Goal: Information Seeking & Learning: Learn about a topic

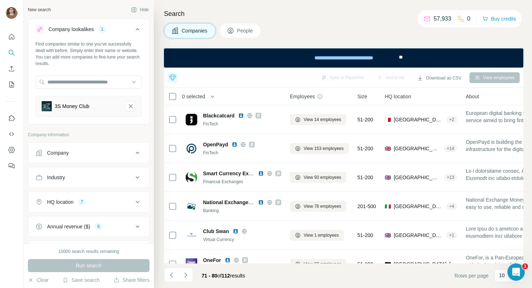
scroll to position [131, 0]
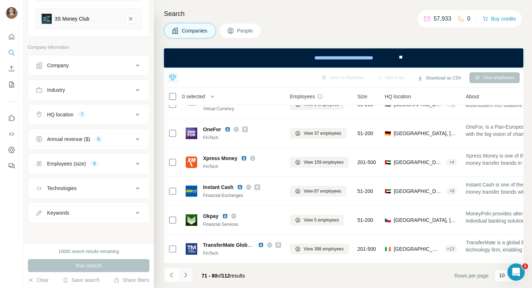
click at [186, 275] on icon "Navigate to next page" at bounding box center [185, 275] width 3 height 5
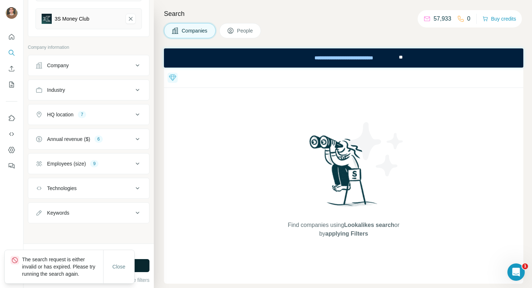
click at [139, 269] on button "Run search" at bounding box center [89, 265] width 122 height 13
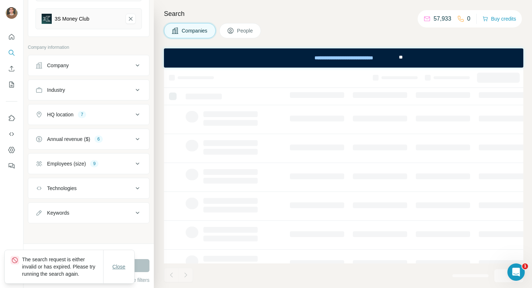
click at [118, 268] on span "Close" at bounding box center [118, 266] width 13 height 7
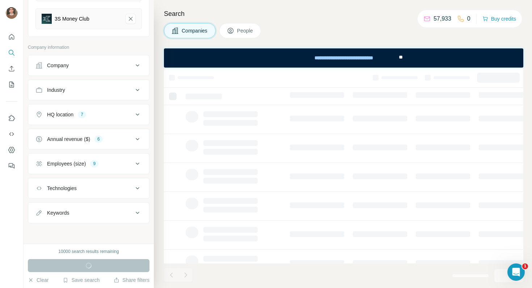
click at [130, 266] on div "Run search" at bounding box center [89, 265] width 122 height 13
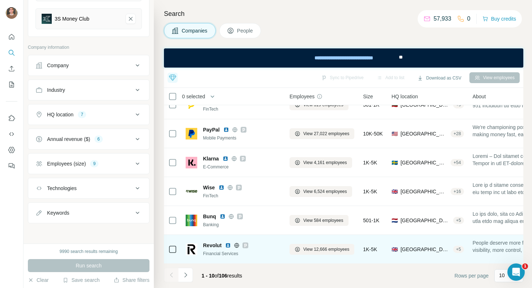
scroll to position [0, 0]
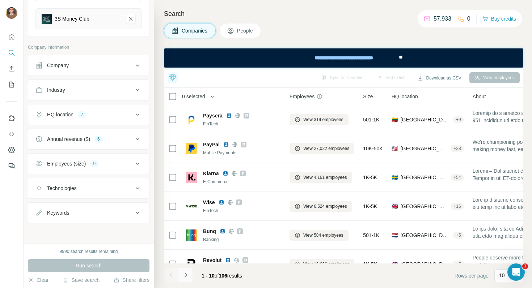
click at [187, 273] on icon "Navigate to next page" at bounding box center [185, 275] width 7 height 7
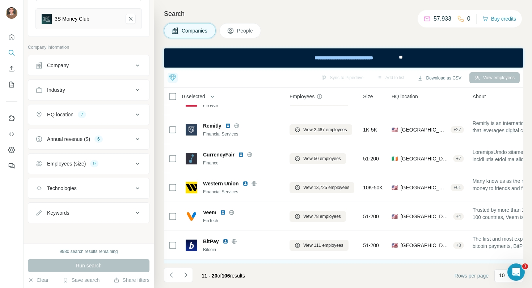
scroll to position [131, 0]
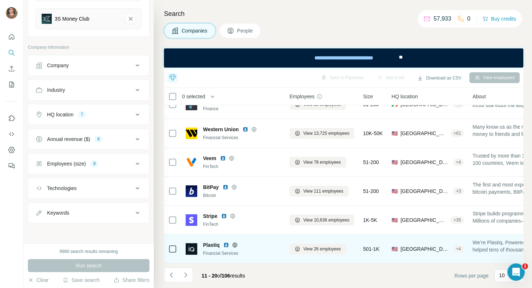
click at [225, 246] on img at bounding box center [226, 245] width 6 height 6
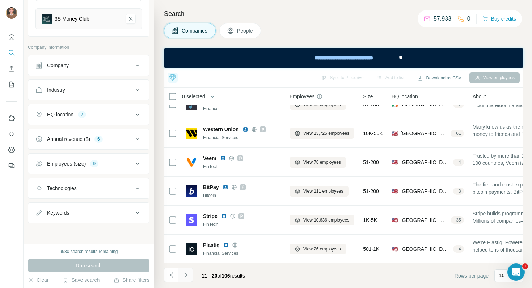
click at [187, 272] on icon "Navigate to next page" at bounding box center [185, 275] width 7 height 7
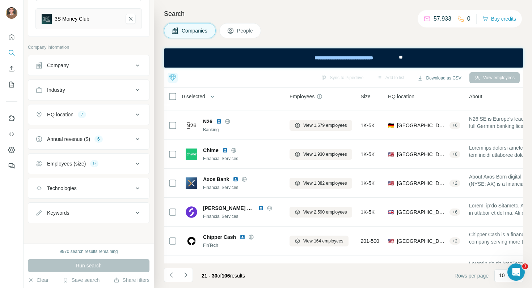
scroll to position [61, 0]
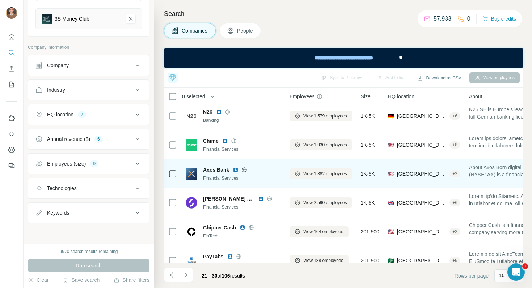
click at [236, 170] on img at bounding box center [236, 170] width 6 height 6
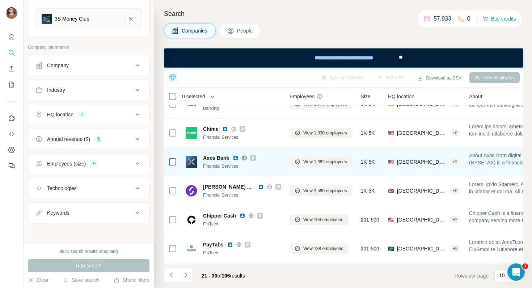
scroll to position [131, 0]
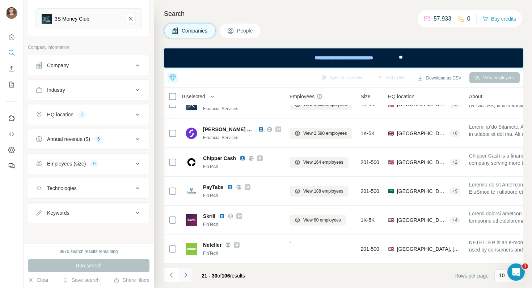
click at [190, 269] on button "Navigate to next page" at bounding box center [185, 275] width 14 height 14
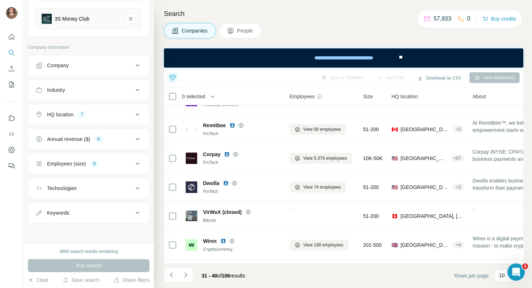
scroll to position [0, 0]
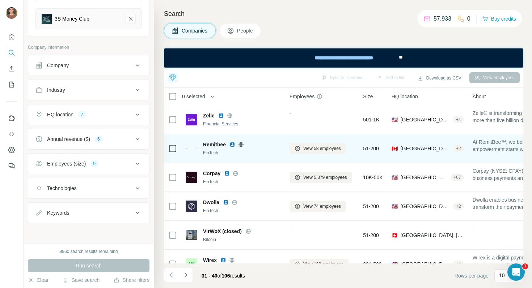
click at [234, 146] on img at bounding box center [232, 145] width 6 height 6
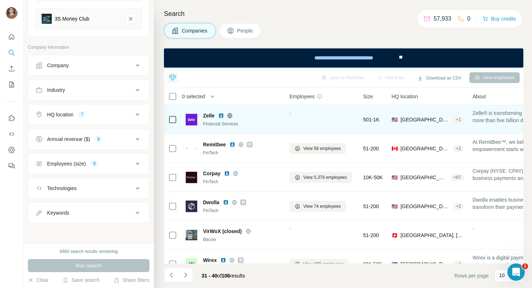
click at [222, 116] on img at bounding box center [221, 116] width 6 height 6
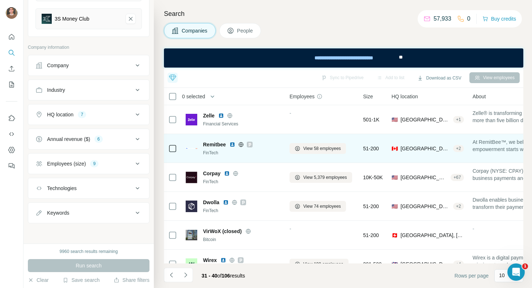
scroll to position [13, 0]
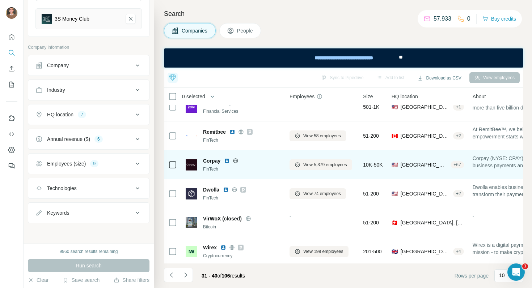
click at [226, 161] on img at bounding box center [227, 161] width 6 height 6
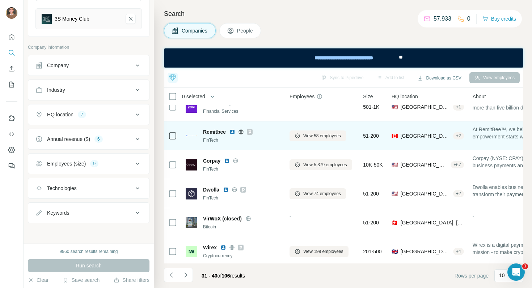
scroll to position [31, 0]
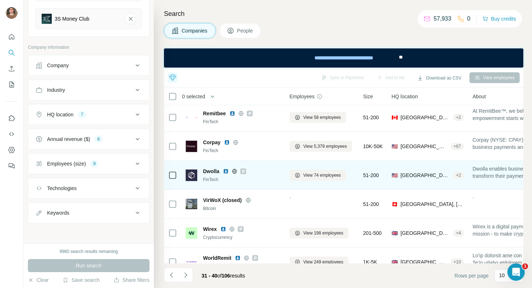
click at [226, 169] on img at bounding box center [226, 172] width 6 height 6
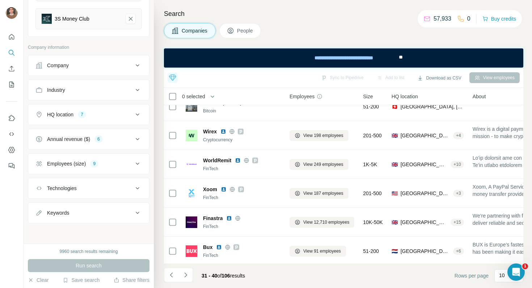
scroll to position [131, 0]
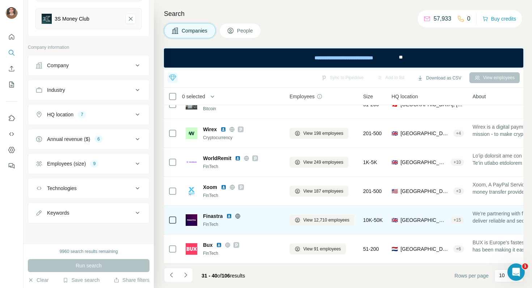
click at [228, 216] on img at bounding box center [229, 216] width 6 height 6
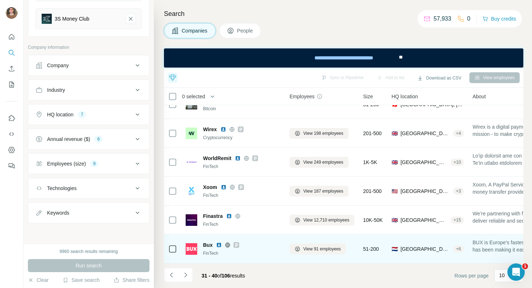
click at [218, 244] on img at bounding box center [219, 245] width 6 height 6
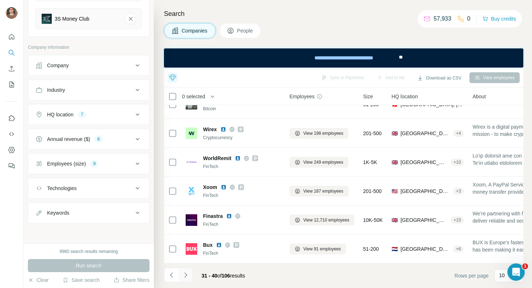
click at [186, 280] on button "Navigate to next page" at bounding box center [185, 275] width 14 height 14
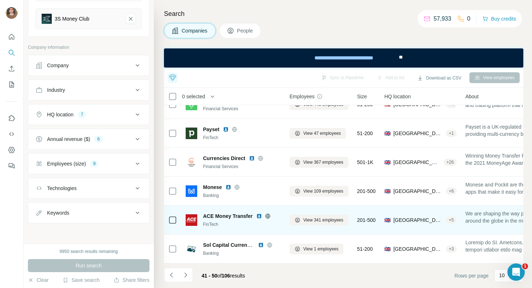
scroll to position [0, 0]
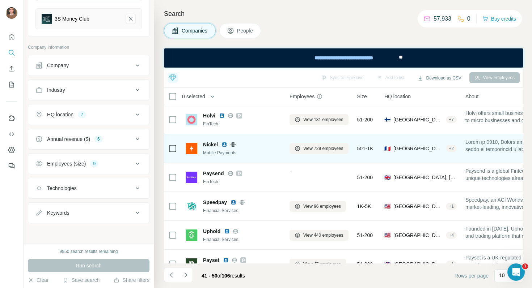
click at [225, 144] on img at bounding box center [224, 145] width 6 height 6
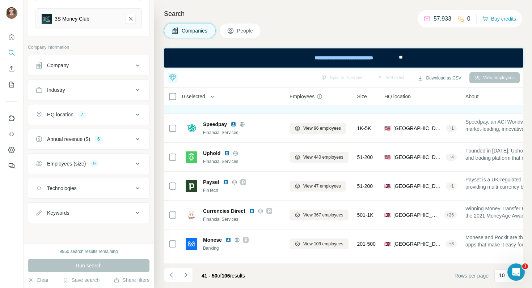
scroll to position [131, 0]
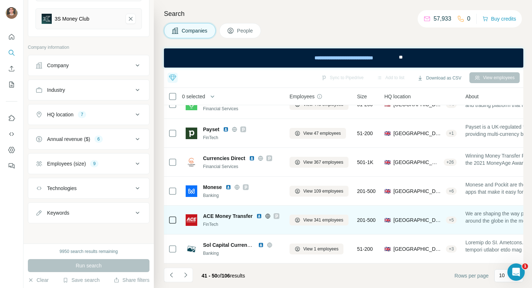
click at [261, 215] on img at bounding box center [259, 216] width 6 height 6
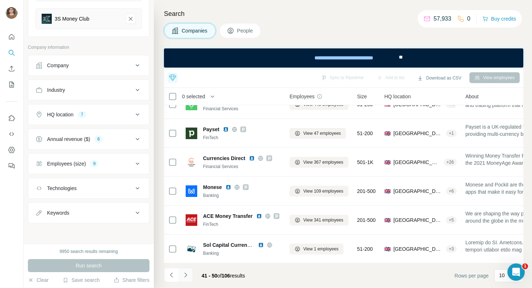
click at [186, 273] on icon "Navigate to next page" at bounding box center [185, 275] width 7 height 7
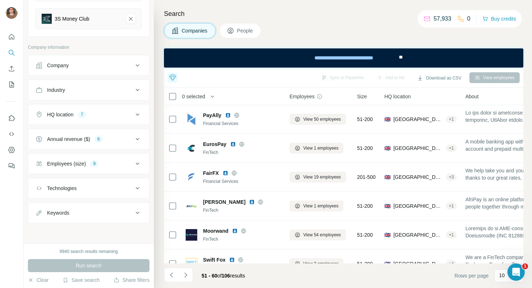
scroll to position [0, 0]
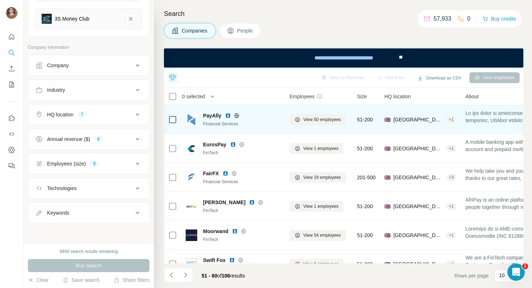
click at [227, 113] on img at bounding box center [228, 116] width 6 height 6
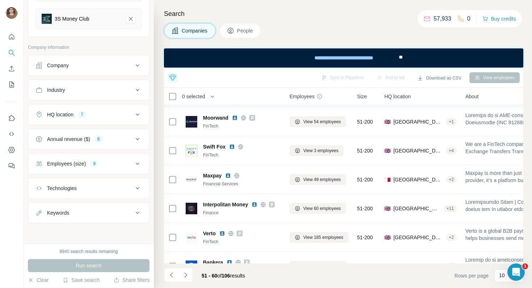
scroll to position [131, 0]
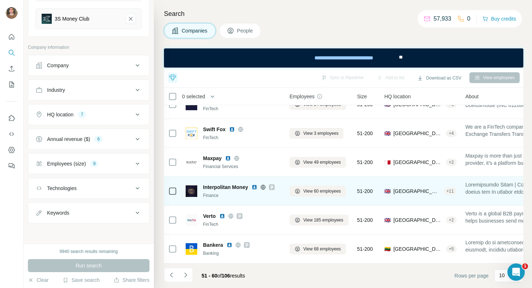
click at [254, 187] on img at bounding box center [254, 187] width 6 height 6
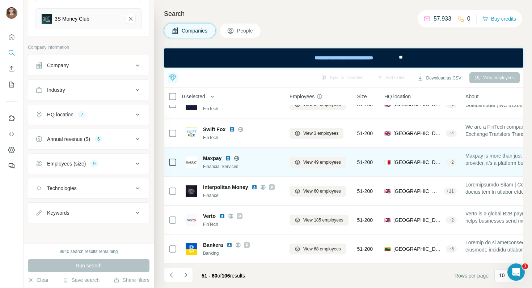
click at [228, 158] on img at bounding box center [228, 159] width 6 height 6
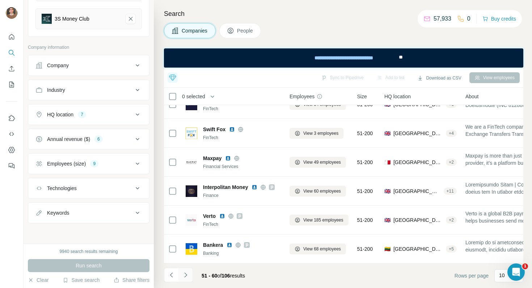
click at [191, 275] on button "Navigate to next page" at bounding box center [185, 275] width 14 height 14
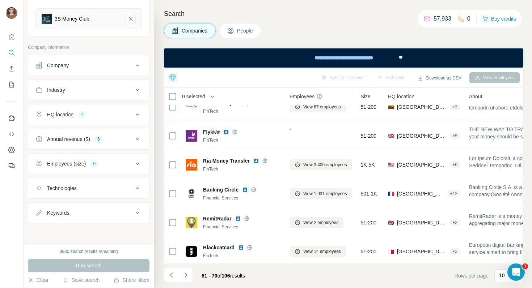
scroll to position [0, 0]
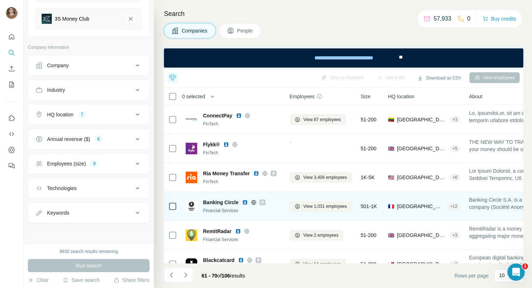
click at [243, 201] on img at bounding box center [245, 203] width 6 height 6
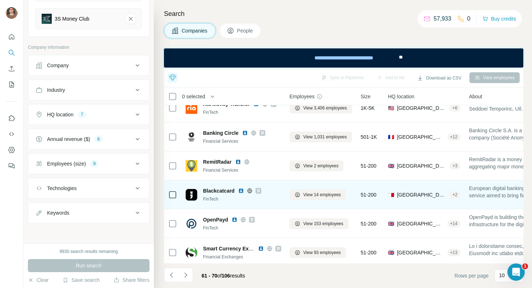
scroll to position [82, 0]
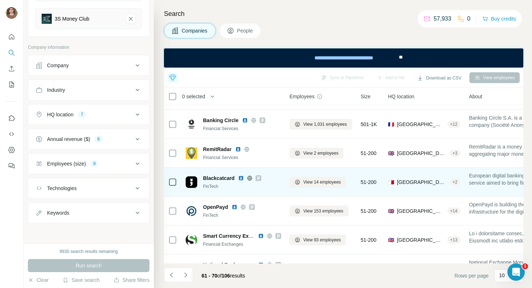
click at [241, 178] on img at bounding box center [241, 178] width 6 height 6
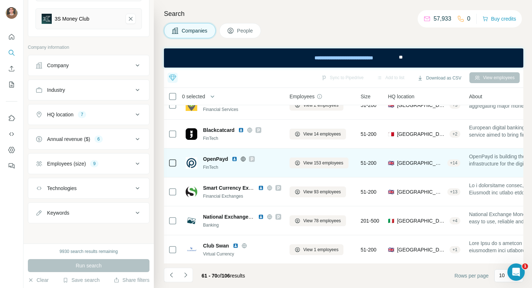
scroll to position [131, 0]
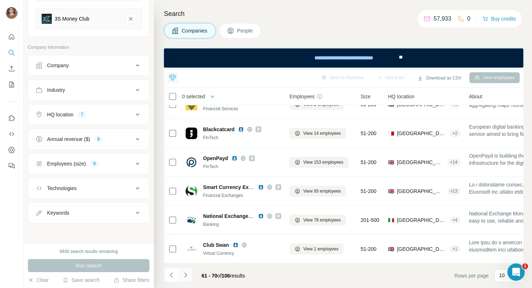
click at [184, 273] on icon "Navigate to next page" at bounding box center [185, 275] width 7 height 7
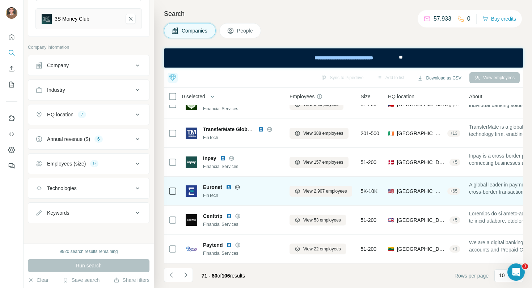
scroll to position [0, 0]
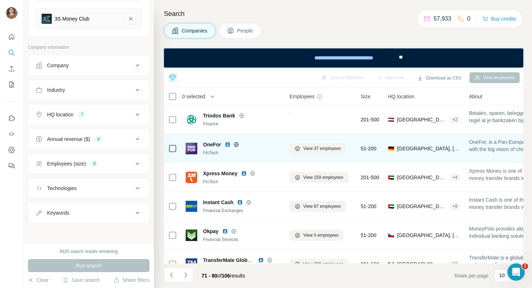
click at [227, 145] on img at bounding box center [228, 145] width 6 height 6
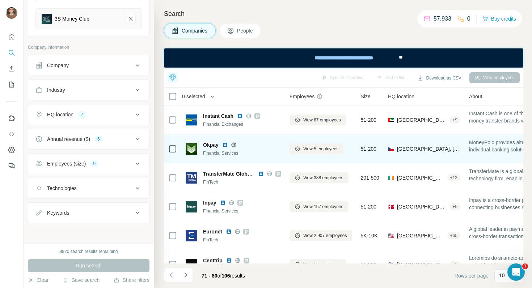
scroll to position [87, 0]
click at [224, 144] on img at bounding box center [225, 145] width 6 height 6
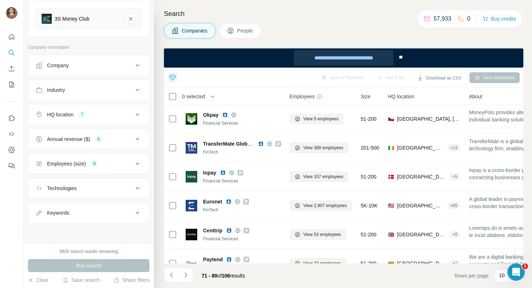
scroll to position [131, 0]
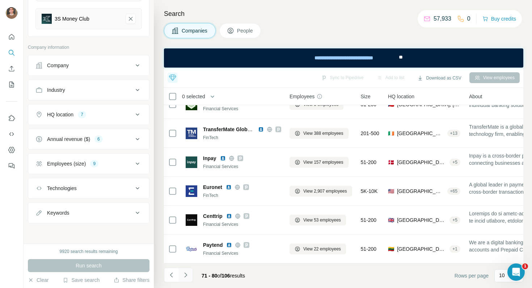
click at [187, 276] on icon "Navigate to next page" at bounding box center [185, 275] width 7 height 7
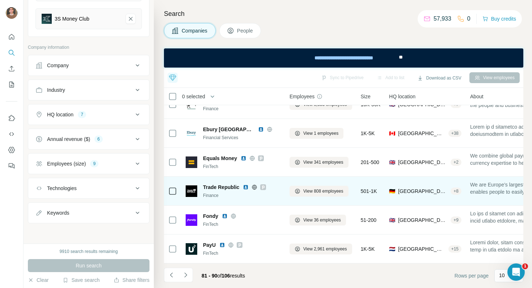
click at [246, 188] on img at bounding box center [246, 187] width 6 height 6
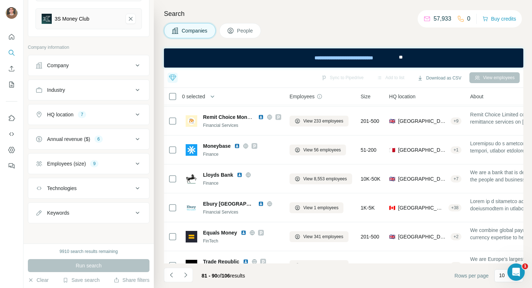
scroll to position [0, 0]
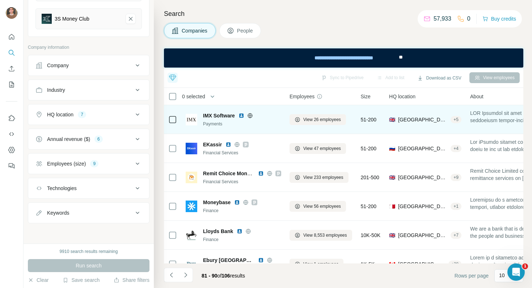
click at [242, 117] on img at bounding box center [241, 116] width 6 height 6
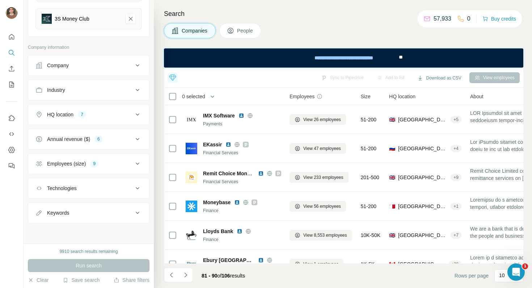
scroll to position [131, 0]
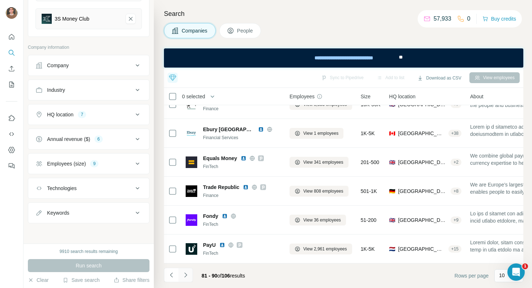
click at [187, 273] on icon "Navigate to next page" at bounding box center [185, 275] width 7 height 7
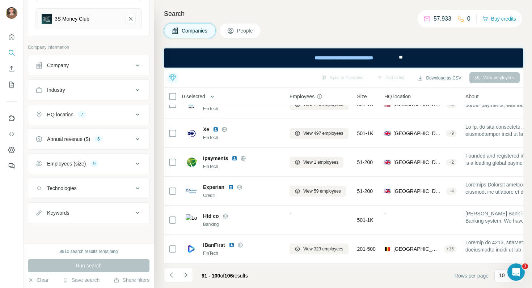
scroll to position [0, 0]
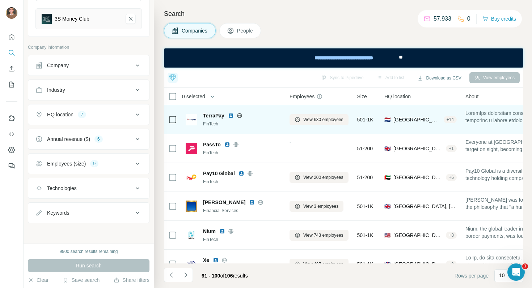
click at [233, 115] on img at bounding box center [231, 116] width 6 height 6
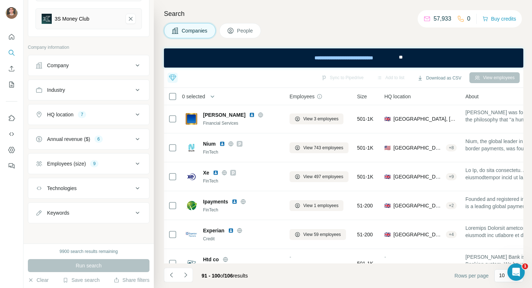
scroll to position [90, 0]
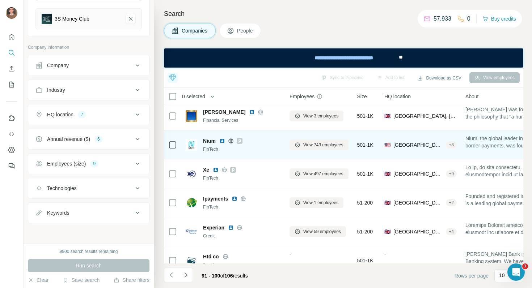
click at [222, 141] on img at bounding box center [222, 141] width 6 height 6
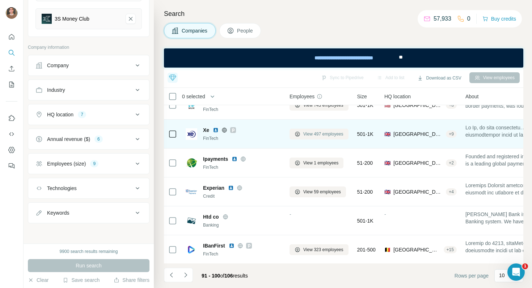
scroll to position [131, 0]
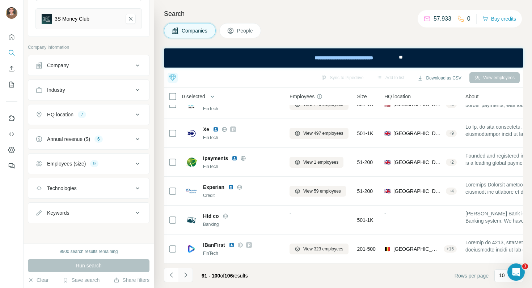
click at [186, 276] on icon "Navigate to next page" at bounding box center [185, 275] width 7 height 7
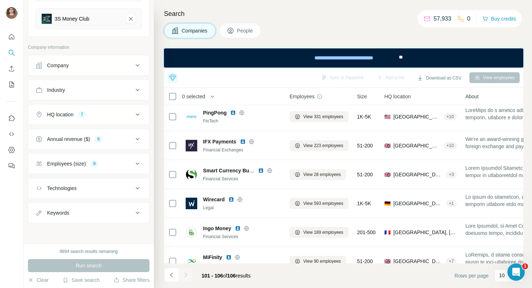
scroll to position [15, 0]
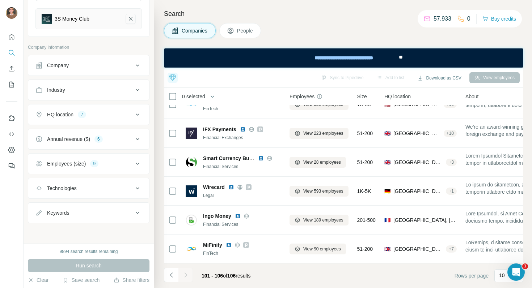
click at [132, 21] on icon "3S Money Club-remove-button" at bounding box center [130, 18] width 7 height 7
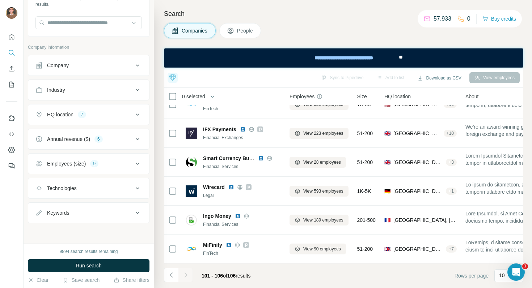
scroll to position [59, 0]
click at [120, 27] on input "text" at bounding box center [88, 22] width 106 height 13
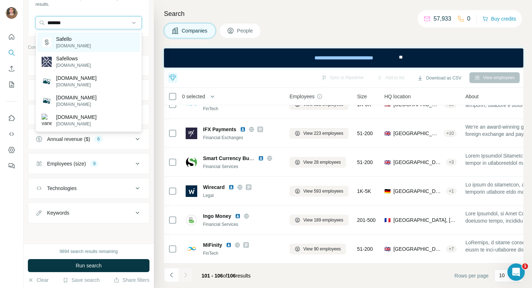
type input "*******"
click at [98, 44] on div "Safello [DOMAIN_NAME]" at bounding box center [88, 43] width 103 height 20
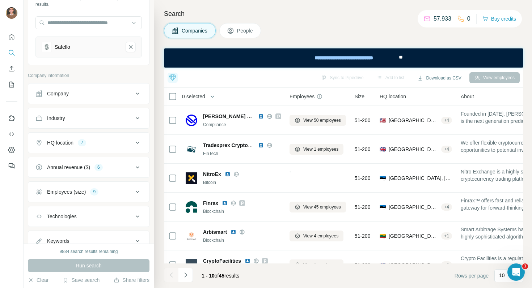
scroll to position [131, 0]
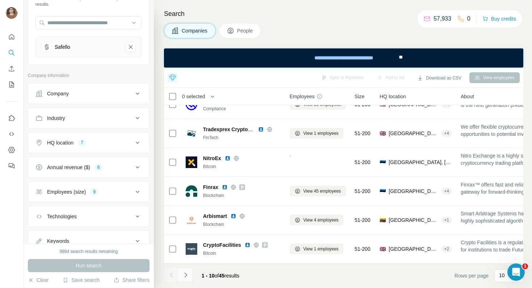
click at [188, 277] on icon "Navigate to next page" at bounding box center [185, 275] width 7 height 7
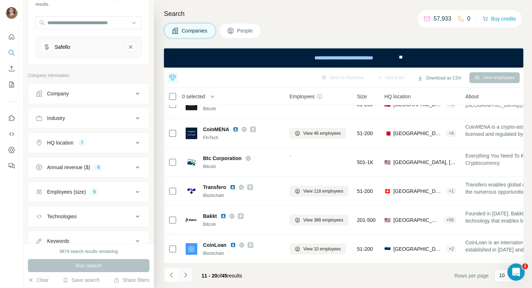
click at [187, 274] on icon "Navigate to next page" at bounding box center [185, 275] width 7 height 7
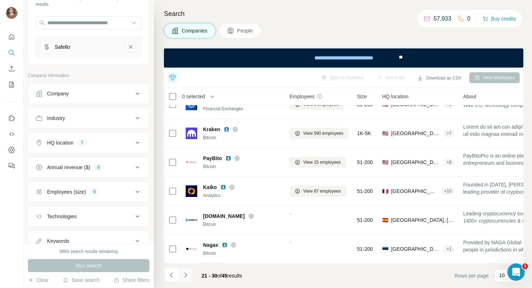
click at [185, 273] on icon "Navigate to next page" at bounding box center [185, 275] width 3 height 5
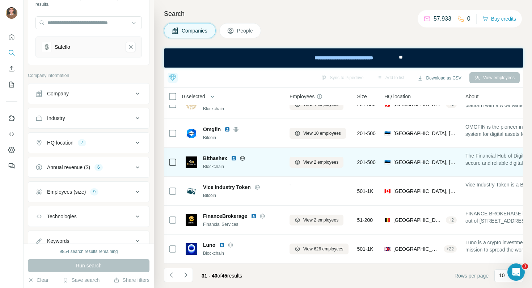
scroll to position [0, 0]
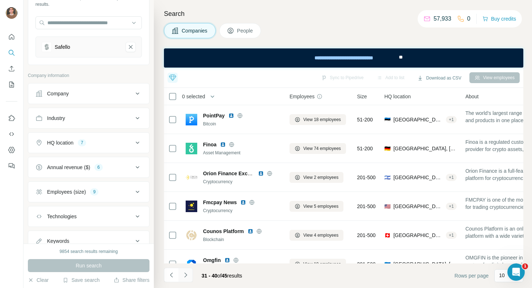
click at [186, 273] on icon "Navigate to next page" at bounding box center [185, 275] width 7 height 7
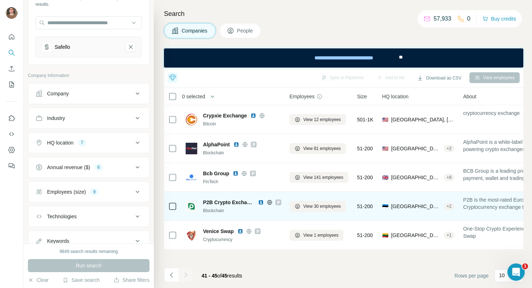
click at [261, 203] on img at bounding box center [261, 203] width 6 height 6
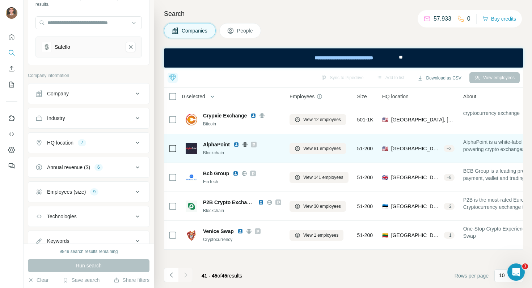
click at [237, 145] on img at bounding box center [236, 145] width 6 height 6
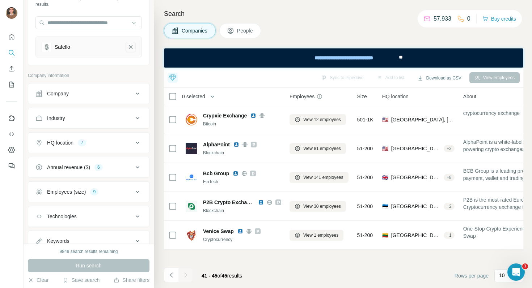
click at [133, 44] on icon "Safello-remove-button" at bounding box center [130, 46] width 7 height 7
